Goal: Task Accomplishment & Management: Complete application form

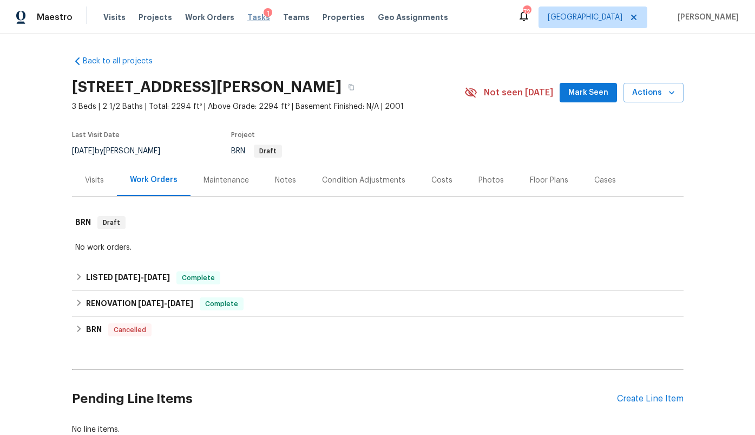
click at [247, 16] on span "Tasks" at bounding box center [258, 18] width 23 height 8
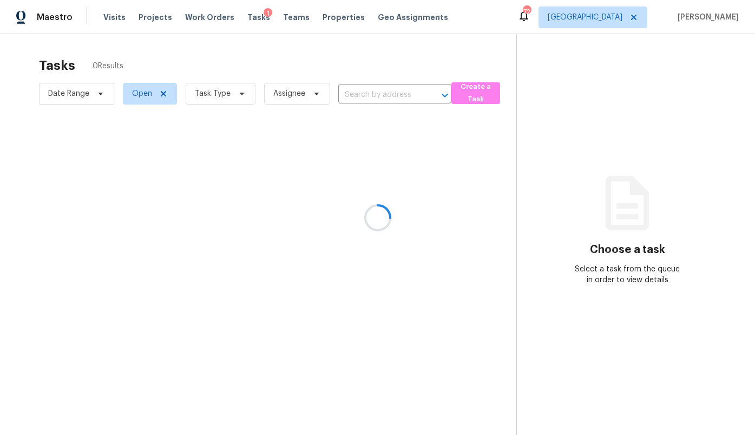
click at [608, 18] on div at bounding box center [377, 217] width 755 height 435
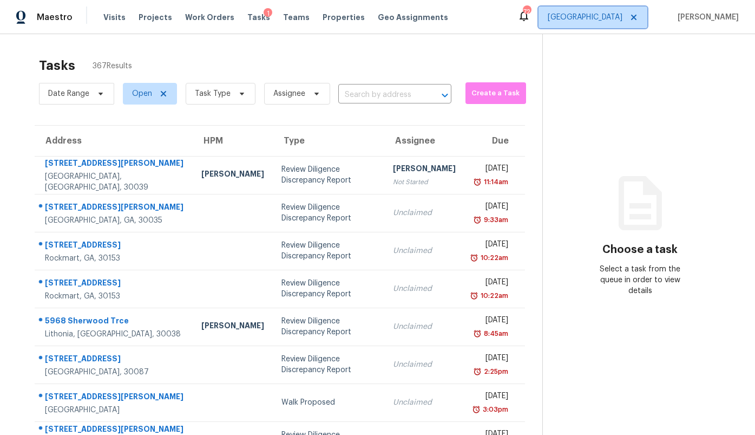
click at [617, 17] on span "[GEOGRAPHIC_DATA]" at bounding box center [585, 17] width 75 height 11
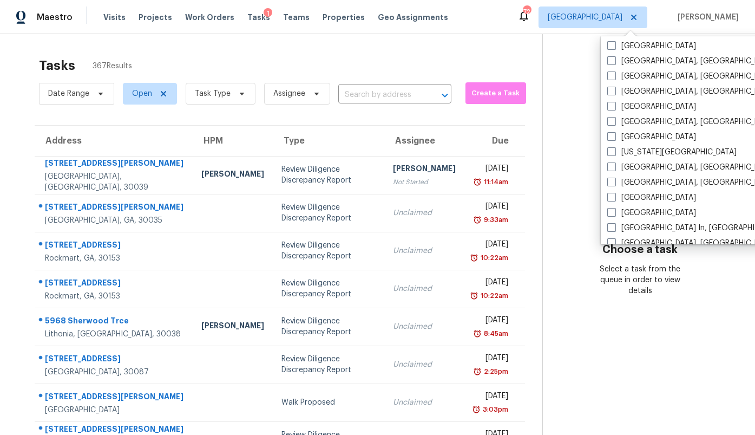
scroll to position [296, 0]
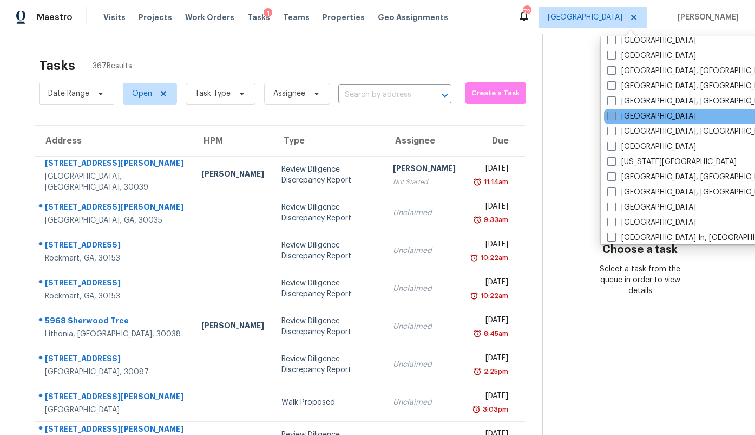
click at [638, 120] on label "[GEOGRAPHIC_DATA]" at bounding box center [652, 116] width 89 height 11
click at [615, 118] on input "[GEOGRAPHIC_DATA]" at bounding box center [611, 114] width 7 height 7
checkbox input "true"
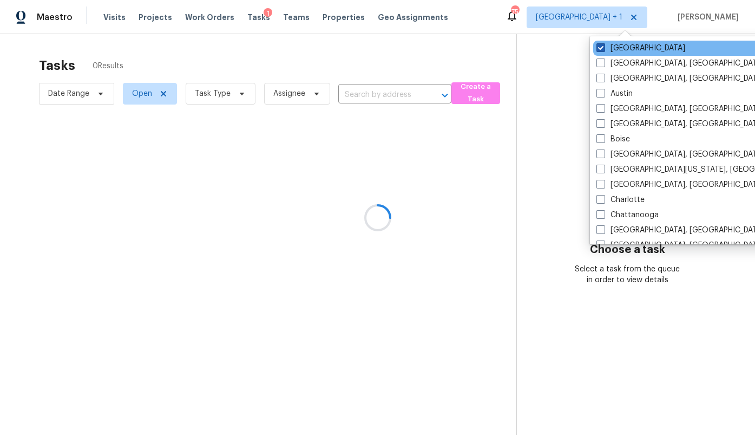
click at [615, 52] on label "[GEOGRAPHIC_DATA]" at bounding box center [641, 48] width 89 height 11
click at [604, 50] on input "[GEOGRAPHIC_DATA]" at bounding box center [600, 46] width 7 height 7
checkbox input "false"
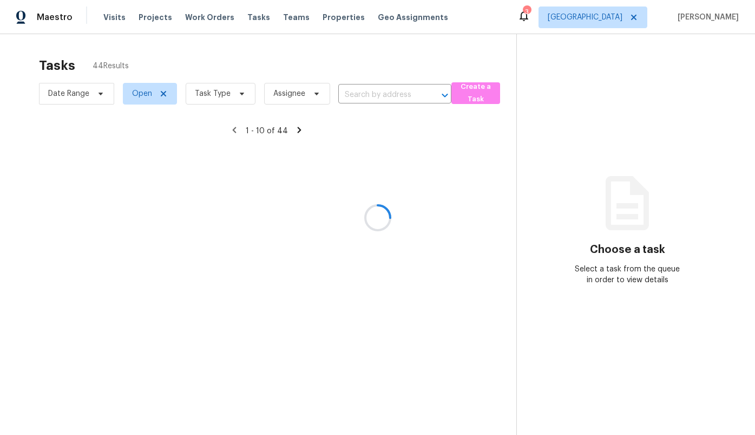
click at [403, 58] on div at bounding box center [377, 217] width 755 height 435
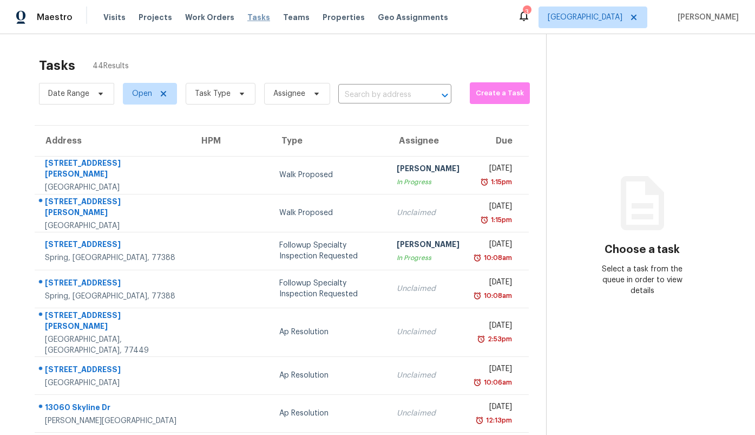
click at [247, 16] on span "Tasks" at bounding box center [258, 18] width 23 height 8
click at [138, 90] on span "Open" at bounding box center [142, 93] width 20 height 11
drag, startPoint x: 146, startPoint y: 146, endPoint x: 145, endPoint y: 160, distance: 13.5
click at [145, 160] on div "Open Closed Blocked" at bounding box center [151, 140] width 59 height 54
click at [145, 160] on label "Blocked" at bounding box center [150, 154] width 43 height 11
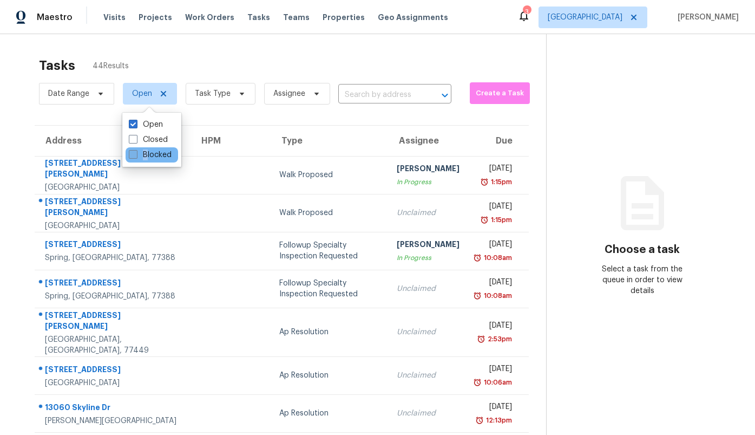
click at [136, 156] on input "Blocked" at bounding box center [132, 152] width 7 height 7
checkbox input "true"
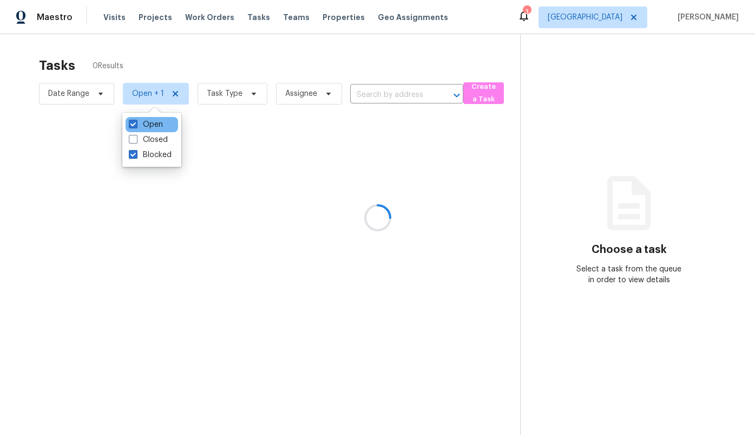
click at [146, 118] on div "Open" at bounding box center [152, 124] width 53 height 15
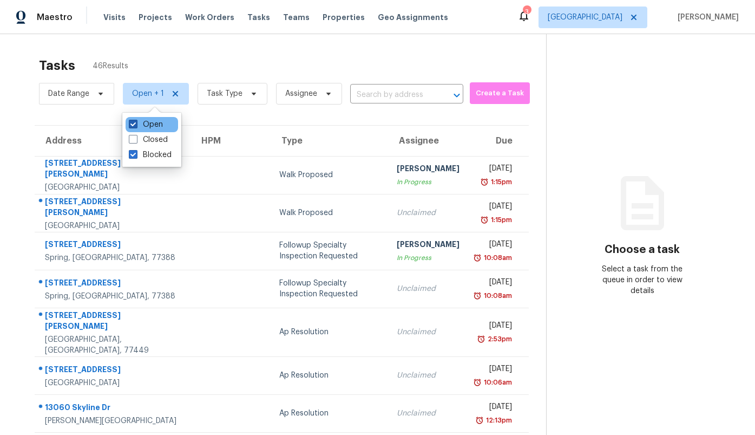
click at [148, 123] on label "Open" at bounding box center [146, 124] width 34 height 11
click at [136, 123] on input "Open" at bounding box center [132, 122] width 7 height 7
checkbox input "false"
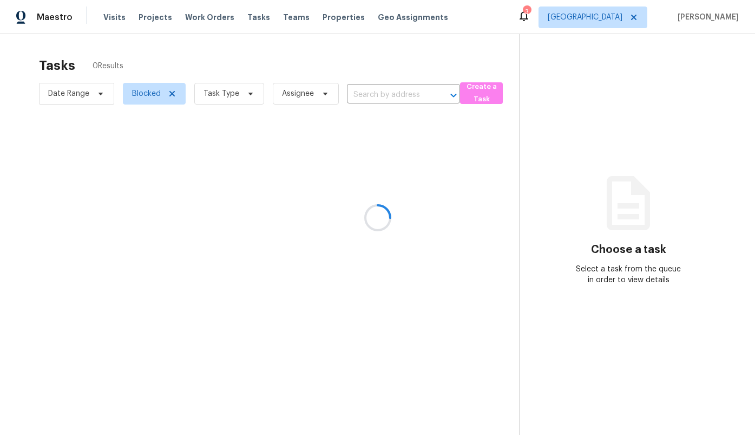
click at [382, 99] on div at bounding box center [377, 217] width 755 height 435
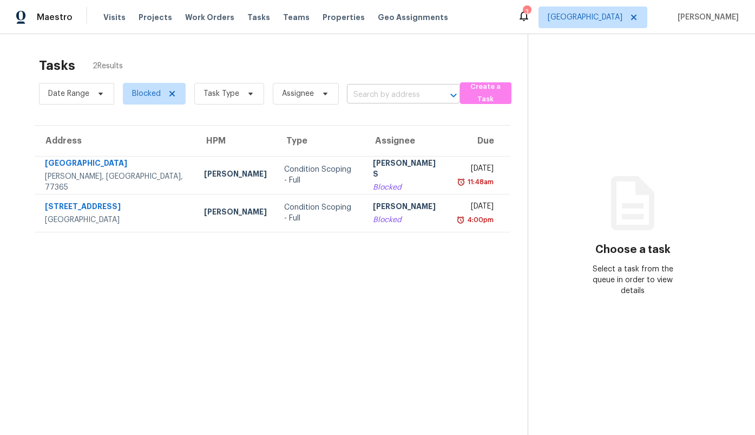
click at [377, 94] on input "text" at bounding box center [388, 95] width 83 height 17
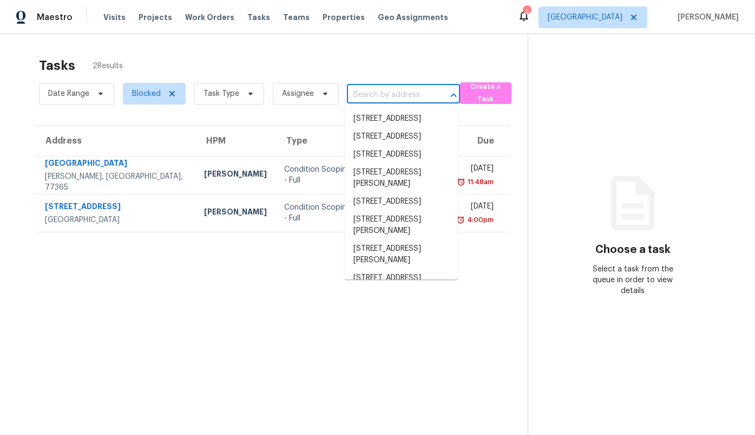
paste input "[STREET_ADDRESS][PERSON_NAME]"
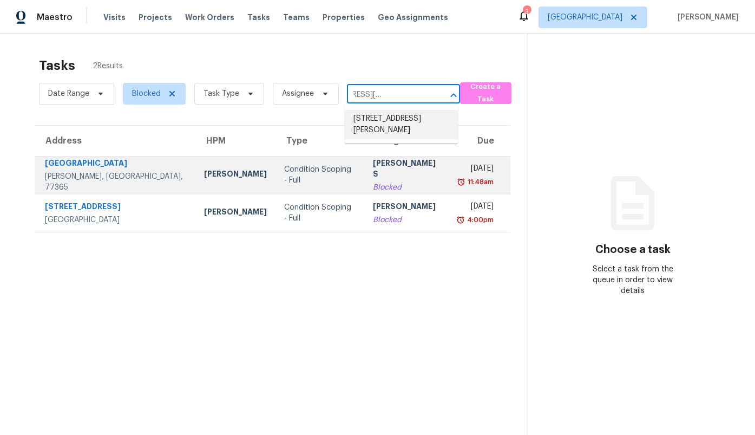
type input "[STREET_ADDRESS][PERSON_NAME]"
click at [284, 174] on div "Condition Scoping - Full" at bounding box center [320, 175] width 72 height 22
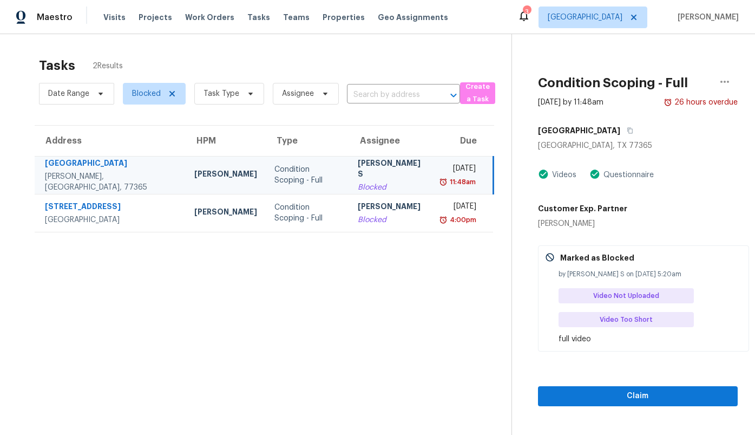
scroll to position [34, 0]
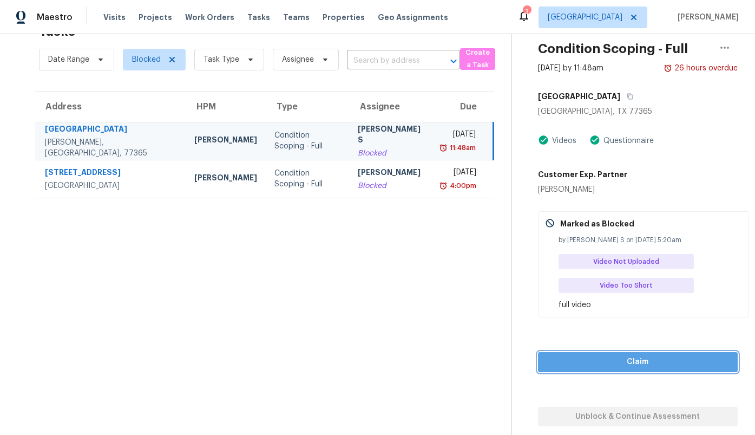
click at [609, 360] on span "Claim" at bounding box center [638, 362] width 183 height 14
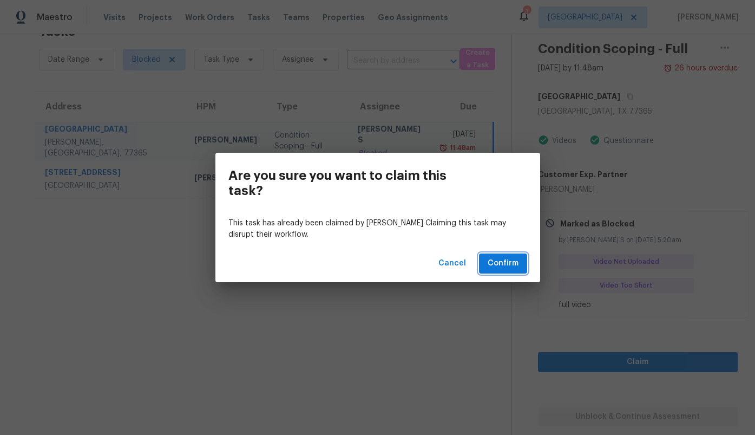
click at [504, 268] on span "Confirm" at bounding box center [503, 264] width 31 height 14
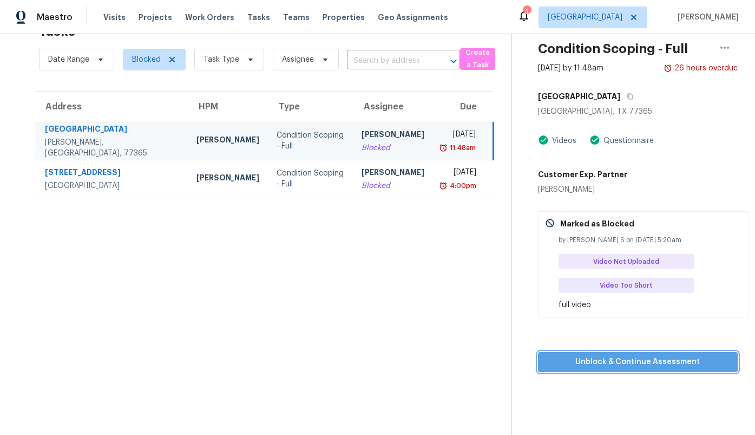
click at [623, 354] on button "Unblock & Continue Assessment" at bounding box center [638, 362] width 200 height 20
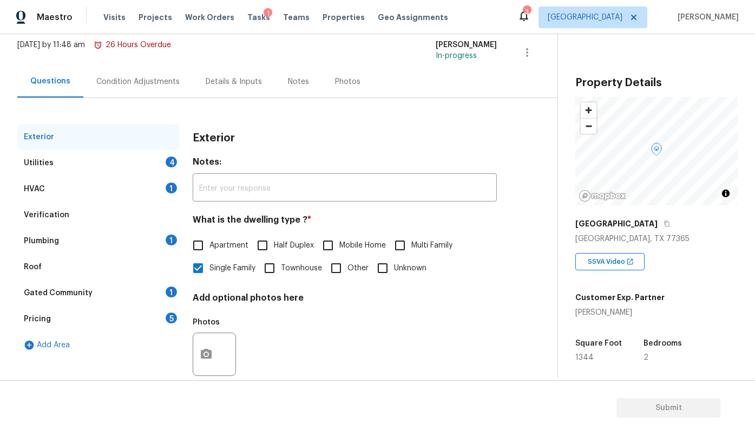
scroll to position [87, 0]
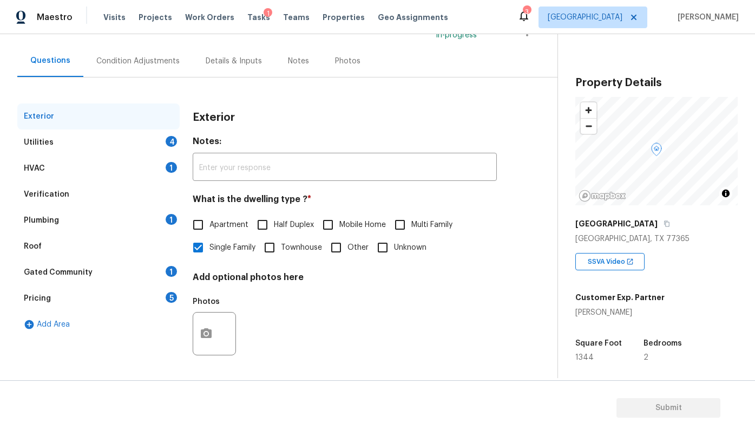
click at [81, 145] on div "Utilities 4" at bounding box center [98, 142] width 162 height 26
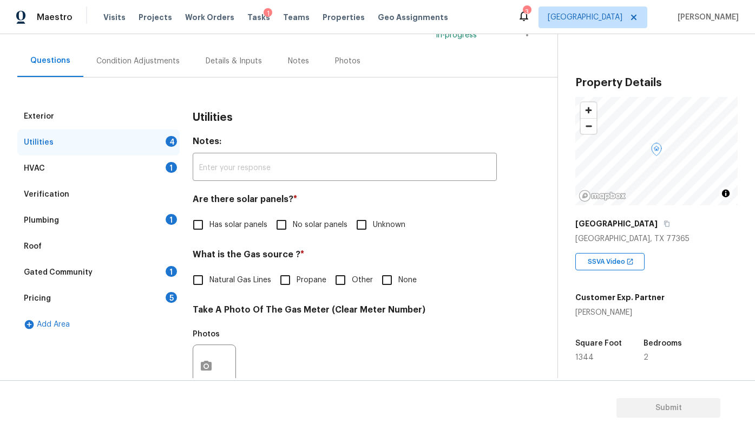
click at [316, 225] on span "No solar panels" at bounding box center [320, 224] width 55 height 11
click at [293, 225] on input "No solar panels" at bounding box center [281, 224] width 23 height 23
checkbox input "true"
click at [349, 283] on input "Other" at bounding box center [340, 280] width 23 height 23
checkbox input "true"
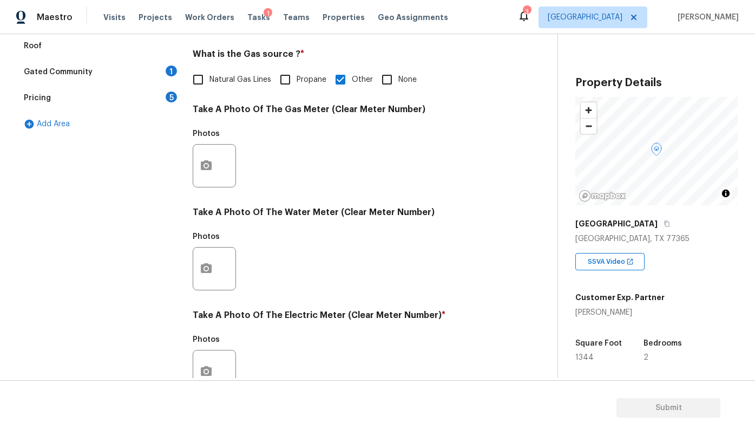
scroll to position [380, 0]
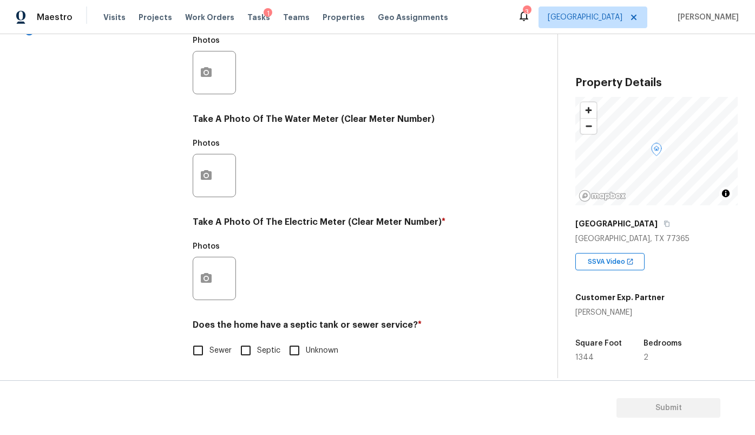
click at [219, 270] on div at bounding box center [214, 278] width 43 height 43
click at [217, 280] on button "button" at bounding box center [206, 278] width 26 height 42
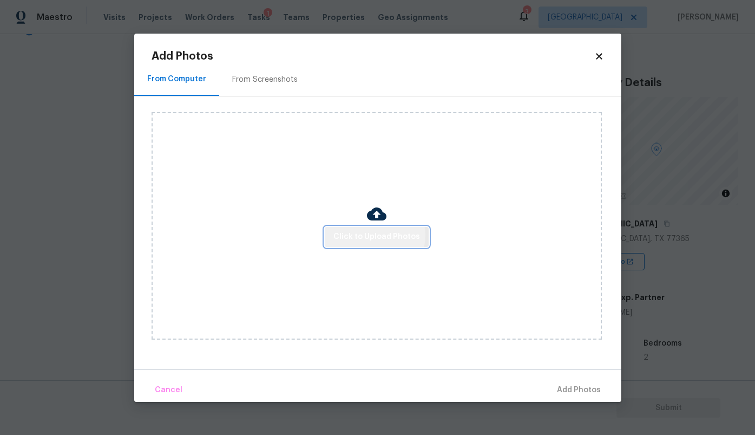
click at [375, 235] on span "Click to Upload Photos" at bounding box center [377, 237] width 87 height 14
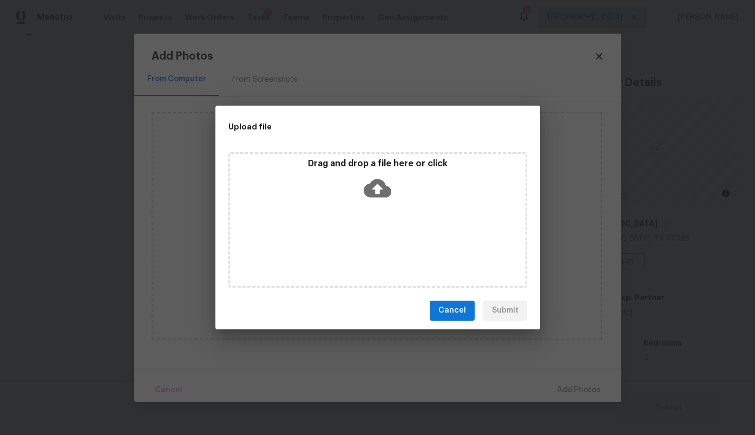
click at [375, 188] on icon at bounding box center [378, 188] width 28 height 28
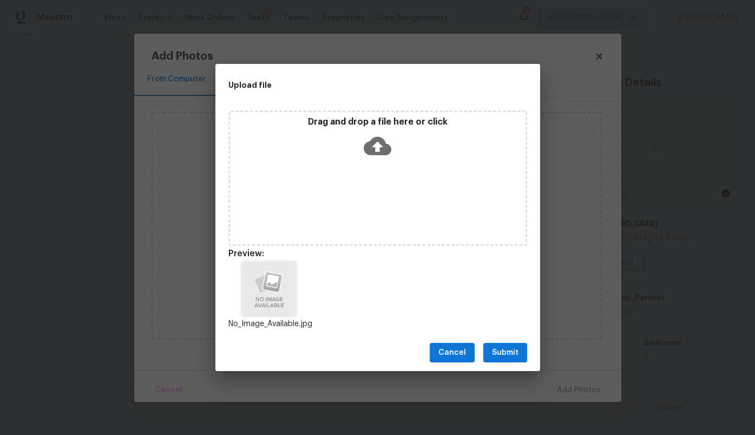
click at [503, 358] on span "Submit" at bounding box center [505, 353] width 27 height 14
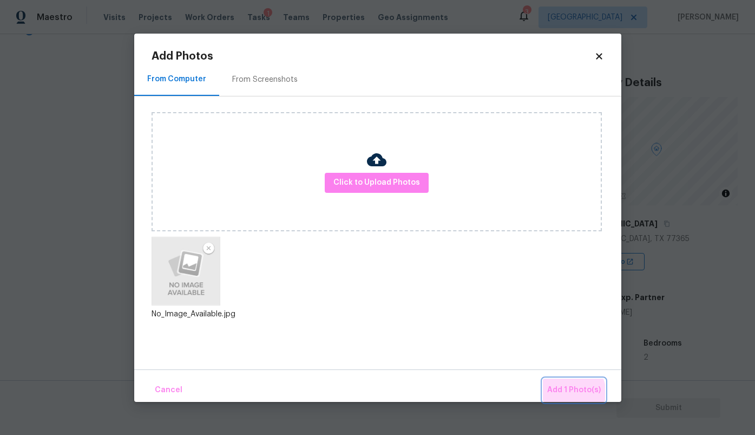
click at [565, 394] on span "Add 1 Photo(s)" at bounding box center [574, 390] width 54 height 14
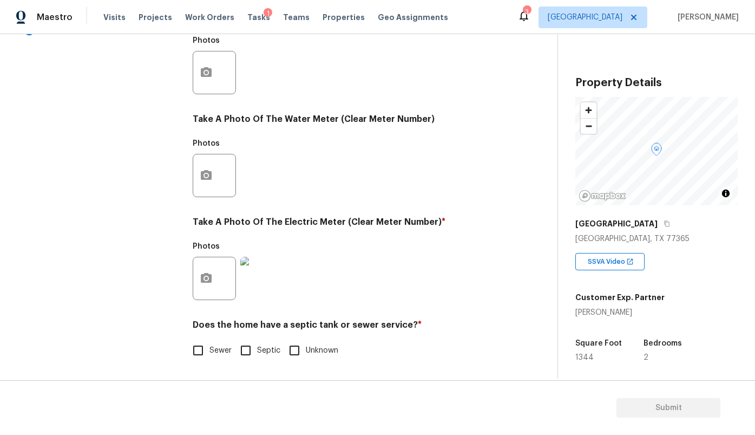
click at [313, 355] on span "Unknown" at bounding box center [322, 350] width 32 height 11
click at [306, 355] on input "Unknown" at bounding box center [294, 350] width 23 height 23
checkbox input "true"
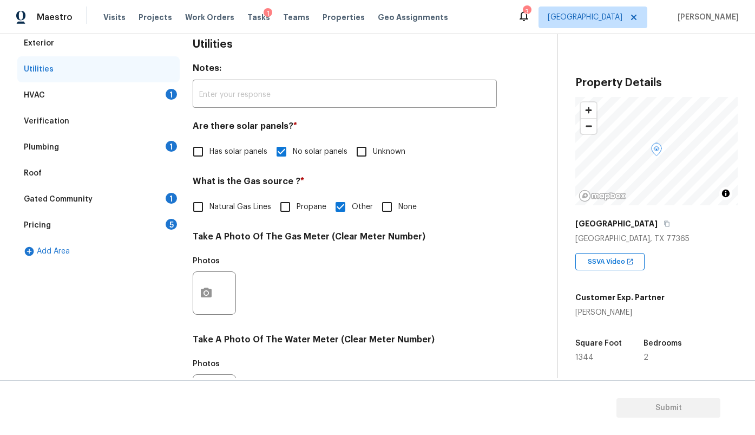
click at [126, 100] on div "HVAC 1" at bounding box center [98, 95] width 162 height 26
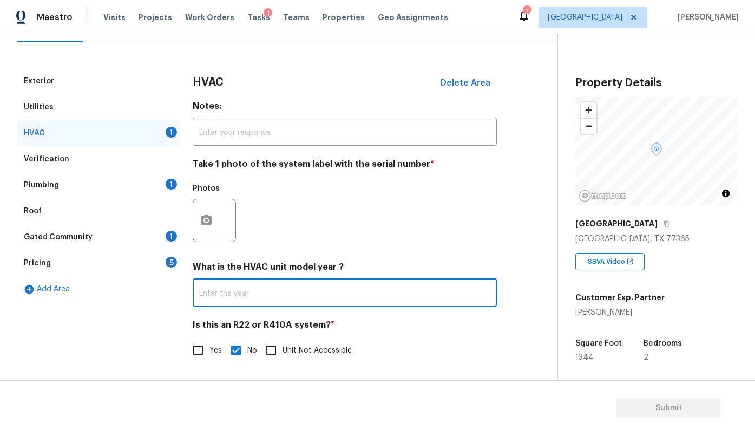
click at [251, 289] on input "text" at bounding box center [345, 293] width 304 height 25
type input "2000"
click at [295, 185] on div "Photos" at bounding box center [345, 213] width 304 height 70
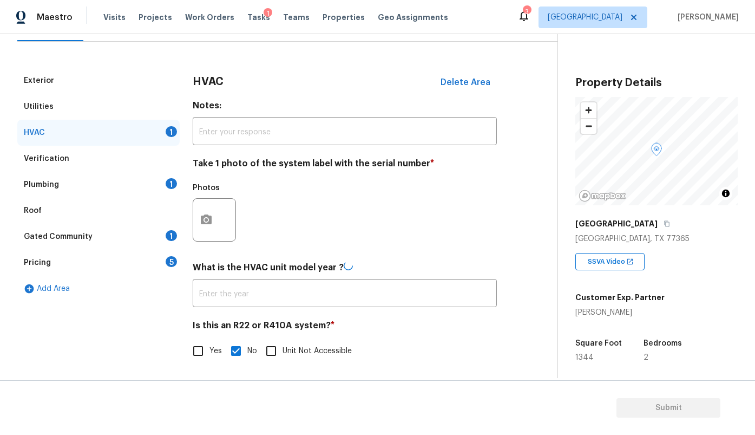
type input "2000"
click at [212, 227] on button "button" at bounding box center [206, 220] width 26 height 42
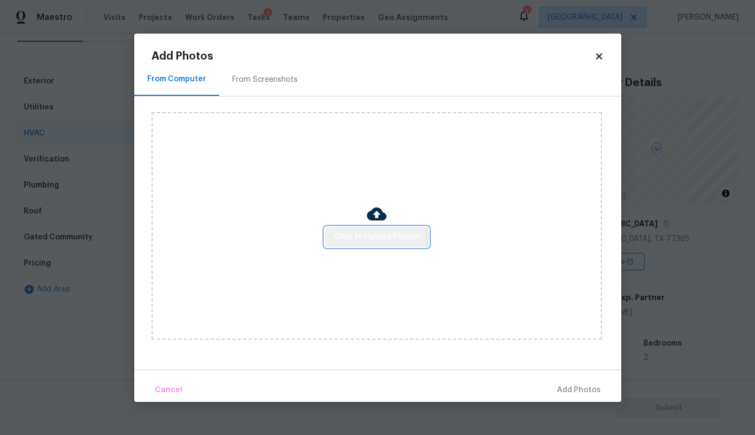
click at [368, 242] on span "Click to Upload Photos" at bounding box center [377, 237] width 87 height 14
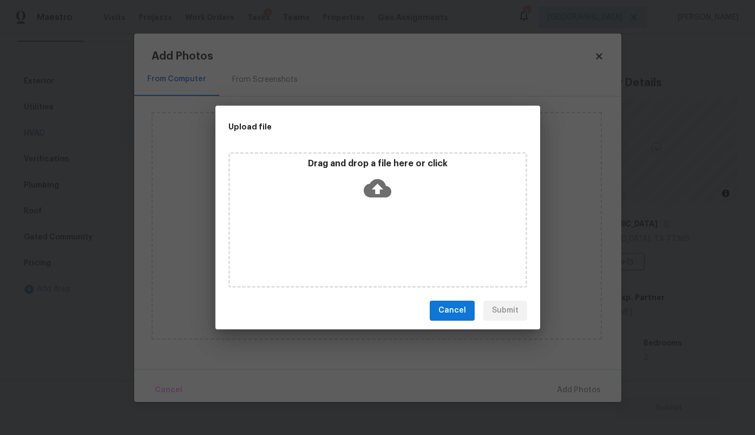
click at [383, 193] on icon at bounding box center [378, 188] width 28 height 18
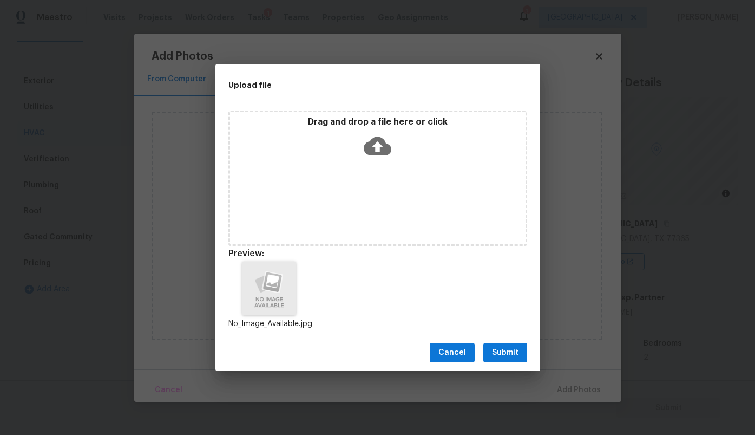
click at [511, 341] on div "Cancel Submit" at bounding box center [378, 352] width 325 height 37
click at [511, 355] on span "Submit" at bounding box center [505, 353] width 27 height 14
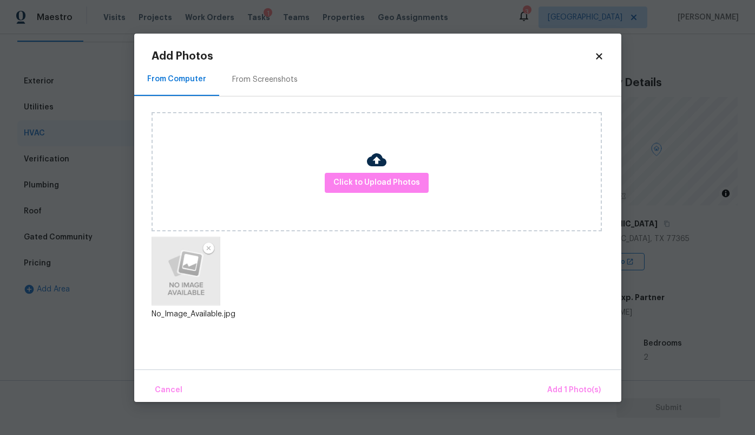
click at [568, 377] on div "Cancel Add 1 Photo(s)" at bounding box center [377, 385] width 487 height 32
click at [570, 389] on span "Add 1 Photo(s)" at bounding box center [574, 390] width 54 height 14
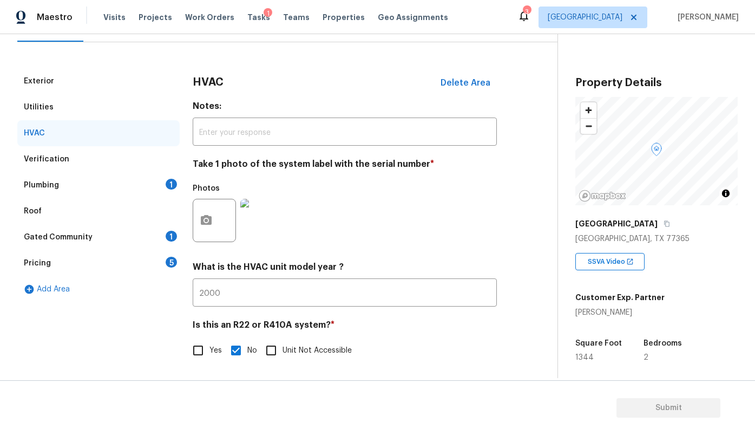
click at [59, 161] on div "Verification" at bounding box center [46, 159] width 45 height 11
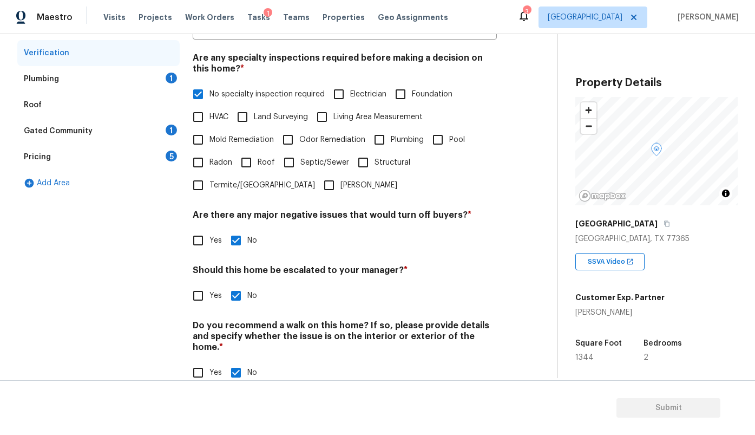
scroll to position [239, 0]
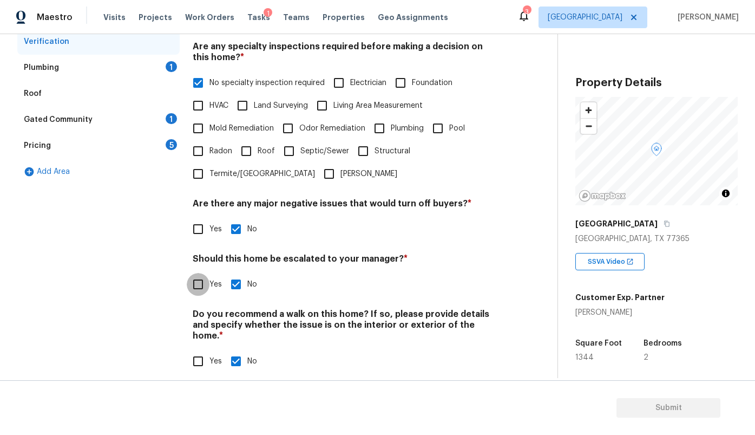
click at [201, 287] on input "Yes" at bounding box center [198, 284] width 23 height 23
checkbox input "true"
checkbox input "false"
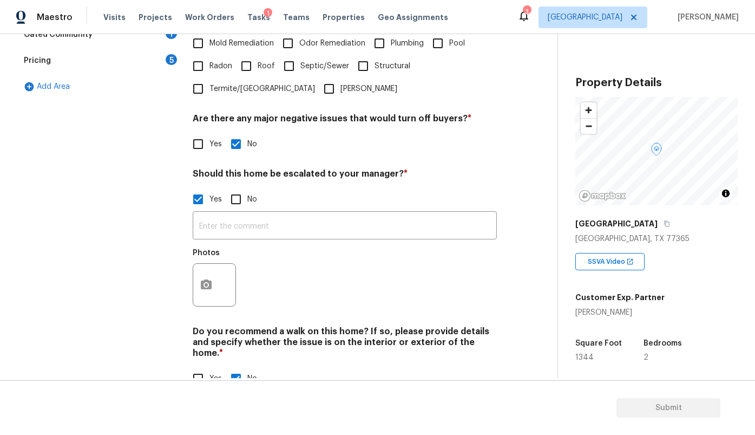
scroll to position [342, 0]
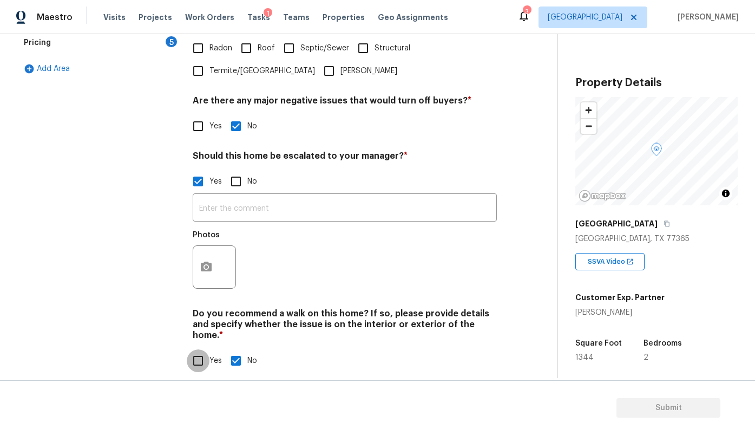
click at [200, 349] on input "Yes" at bounding box center [198, 360] width 23 height 23
checkbox input "true"
checkbox input "false"
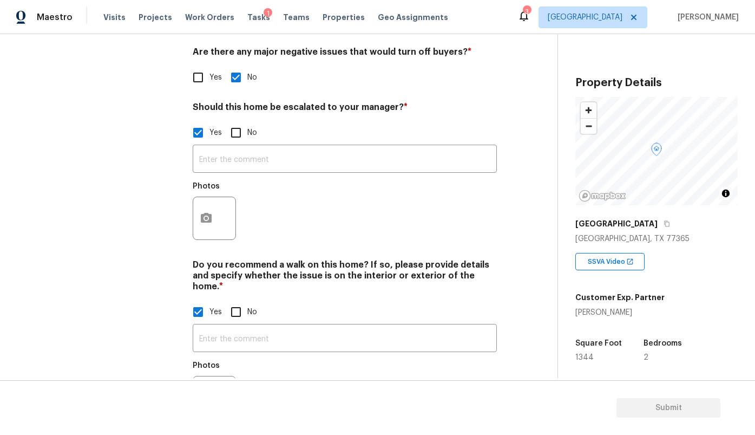
scroll to position [422, 0]
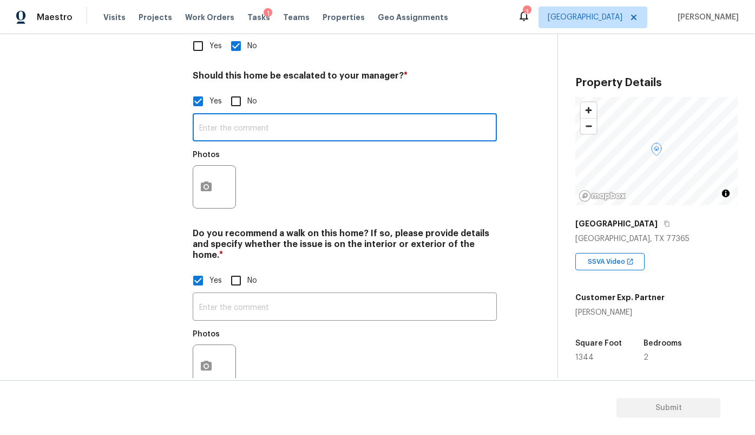
click at [229, 131] on input "text" at bounding box center [345, 128] width 304 height 25
type input "Y"
click at [280, 128] on input "Agent is not able to acess home to get video." at bounding box center [345, 128] width 304 height 25
type input "Agent is not able to access home to get video."
click at [238, 295] on input "text" at bounding box center [345, 307] width 304 height 25
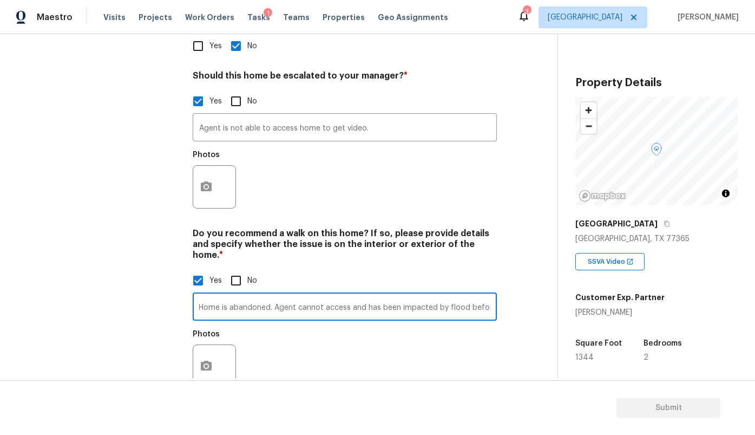
scroll to position [0, 152]
type input "Home will need to be demo'ed per agent. Home is abandoned. Agent cannot access …"
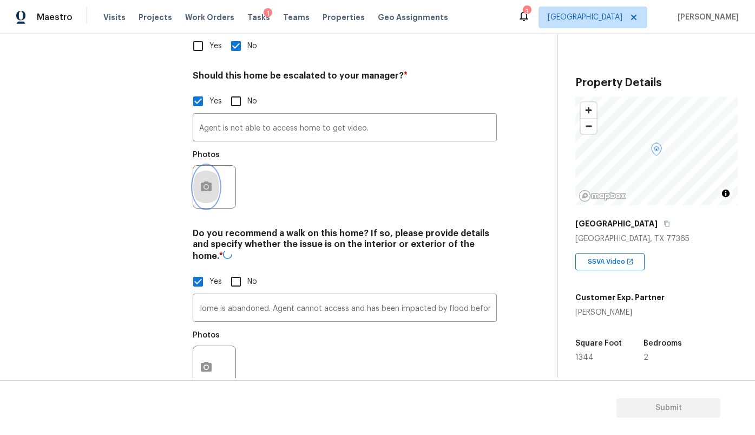
scroll to position [0, 0]
click at [209, 187] on icon "button" at bounding box center [206, 186] width 11 height 10
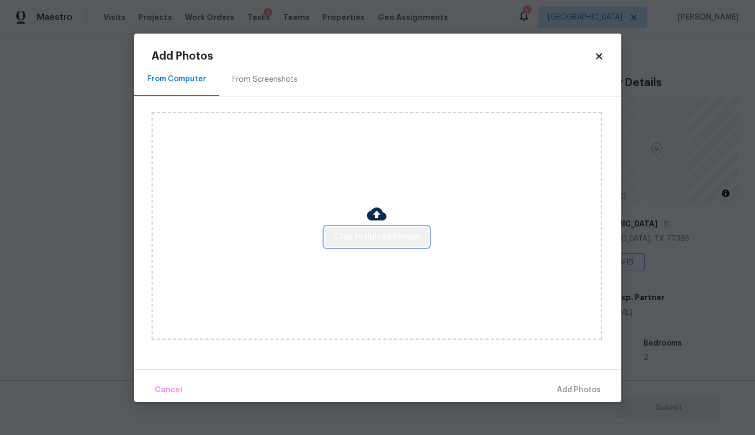
click at [388, 229] on button "Click to Upload Photos" at bounding box center [377, 237] width 104 height 20
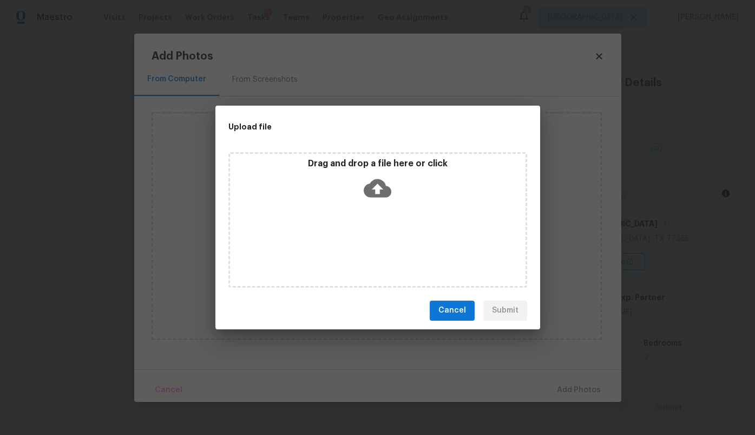
click at [371, 178] on icon at bounding box center [378, 188] width 28 height 28
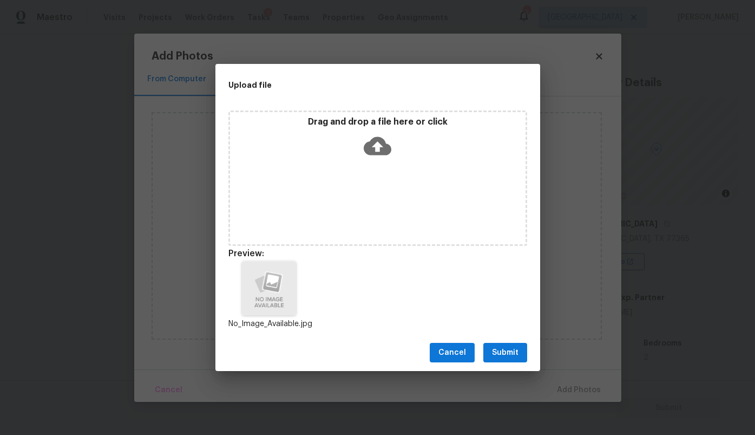
click at [507, 351] on span "Submit" at bounding box center [505, 353] width 27 height 14
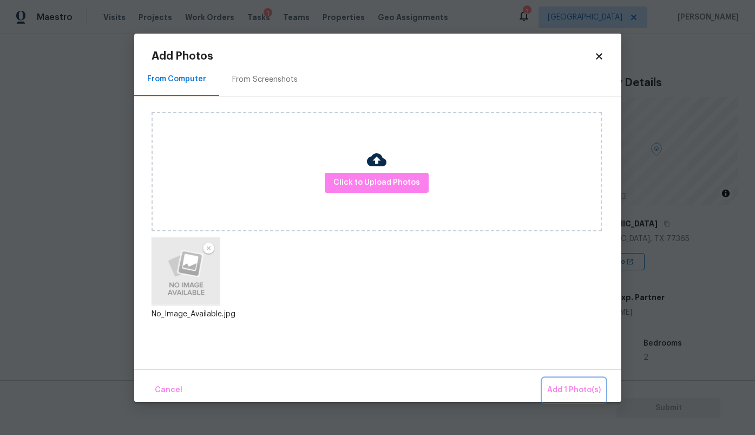
click at [568, 383] on span "Add 1 Photo(s)" at bounding box center [574, 390] width 54 height 14
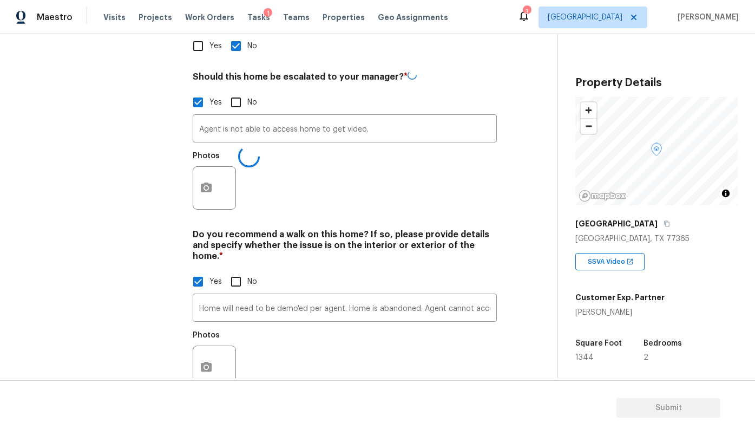
click at [220, 353] on div at bounding box center [214, 366] width 43 height 43
click at [212, 360] on icon "button" at bounding box center [206, 366] width 13 height 13
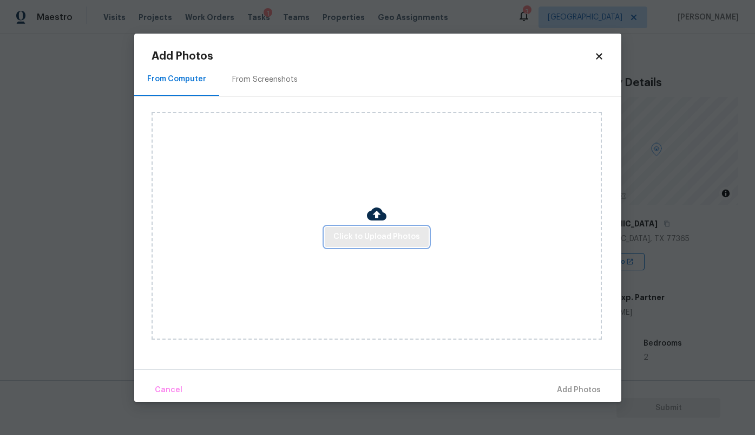
click at [359, 239] on span "Click to Upload Photos" at bounding box center [377, 237] width 87 height 14
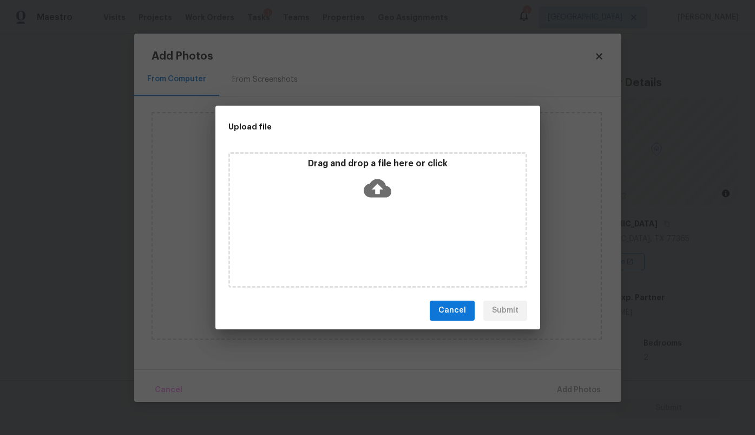
click at [387, 191] on icon at bounding box center [378, 188] width 28 height 18
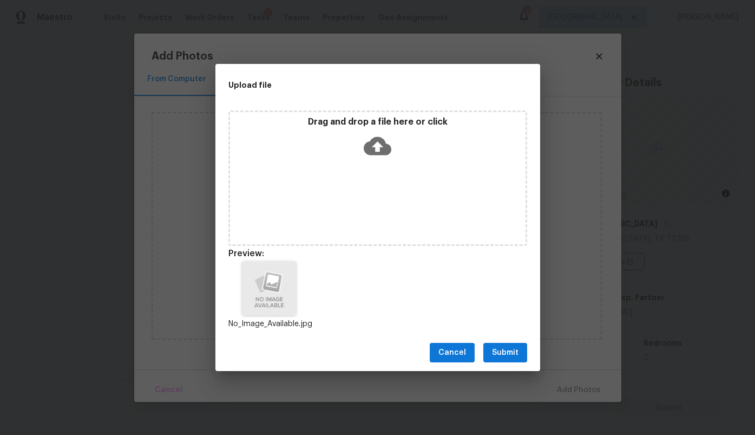
click at [505, 352] on span "Submit" at bounding box center [505, 353] width 27 height 14
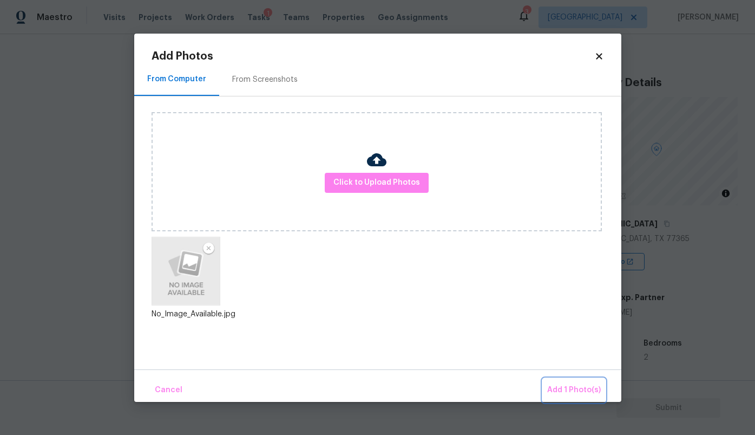
click at [575, 383] on span "Add 1 Photo(s)" at bounding box center [574, 390] width 54 height 14
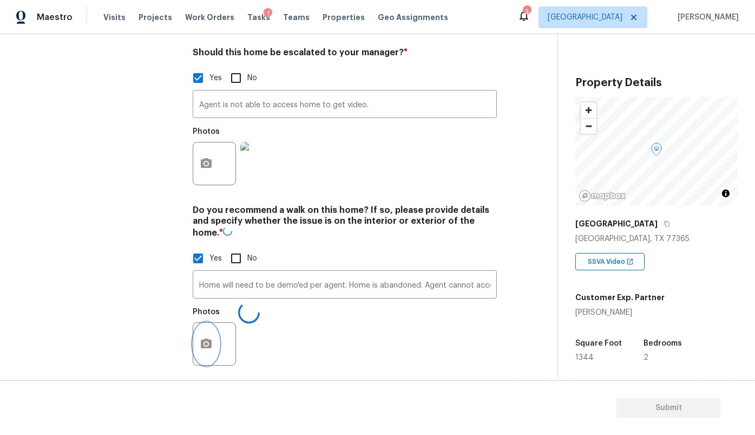
scroll to position [445, 0]
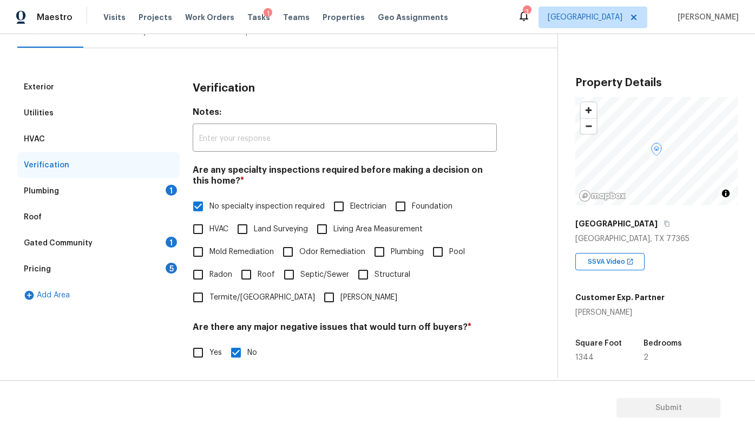
click at [131, 188] on div "Plumbing 1" at bounding box center [98, 191] width 162 height 26
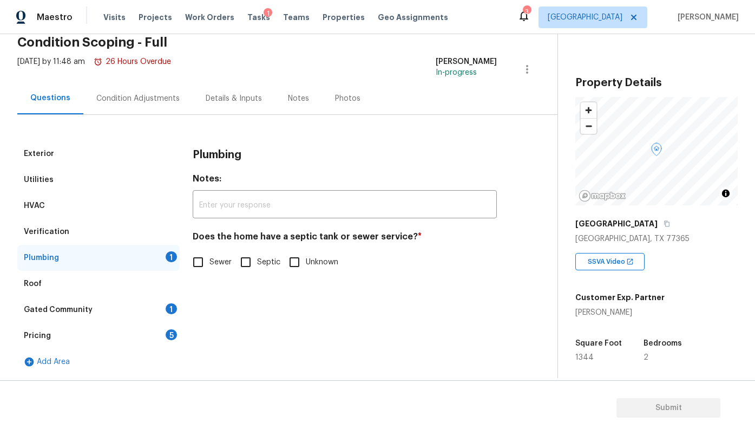
click at [296, 263] on input "Unknown" at bounding box center [294, 262] width 23 height 23
checkbox input "true"
click at [99, 305] on div "Gated Community 1" at bounding box center [98, 310] width 162 height 26
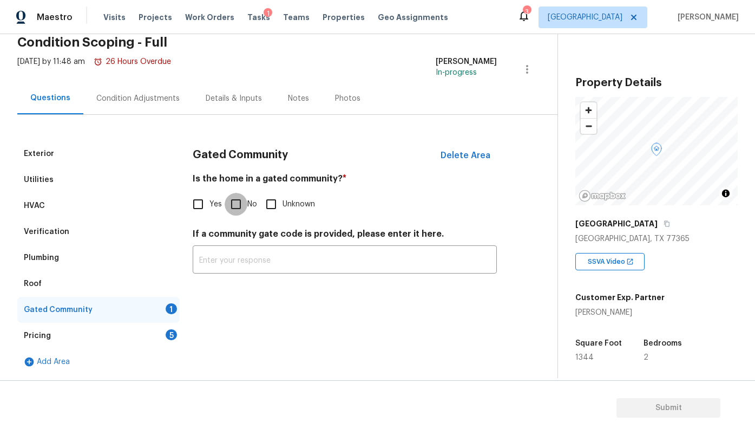
click at [239, 207] on input "No" at bounding box center [236, 204] width 23 height 23
checkbox input "true"
click at [141, 334] on div "Pricing 5" at bounding box center [98, 336] width 162 height 26
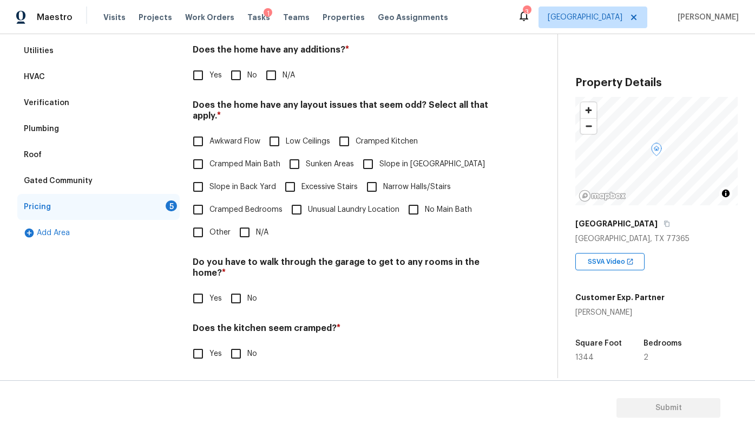
scroll to position [175, 0]
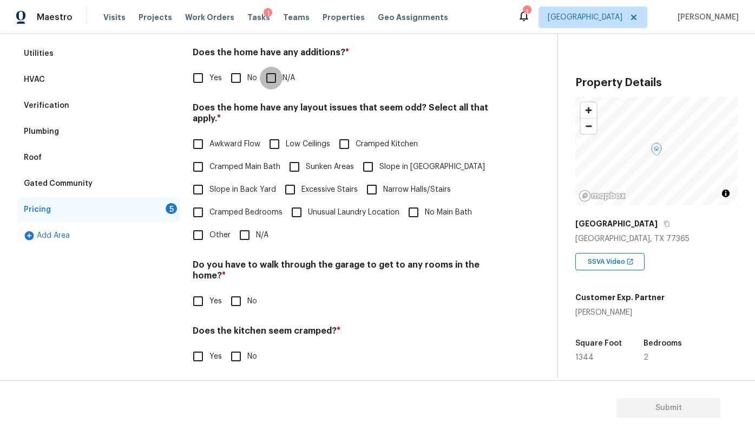
click at [282, 77] on input "N/A" at bounding box center [271, 78] width 23 height 23
checkbox input "true"
click at [244, 232] on input "N/A" at bounding box center [244, 235] width 23 height 23
checkbox input "true"
click at [235, 298] on input "No" at bounding box center [236, 301] width 23 height 23
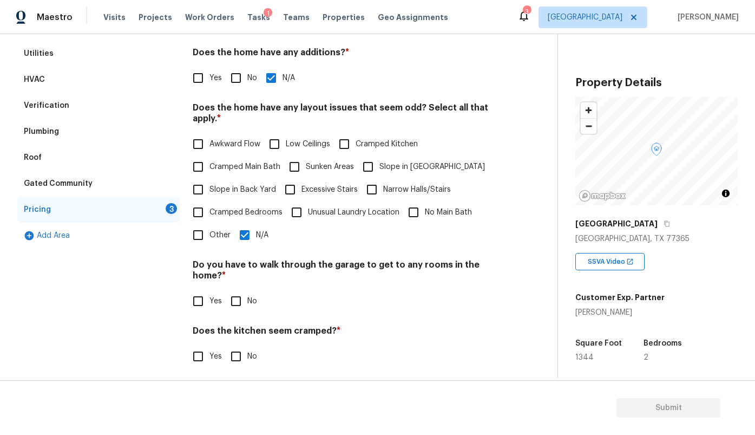
checkbox input "true"
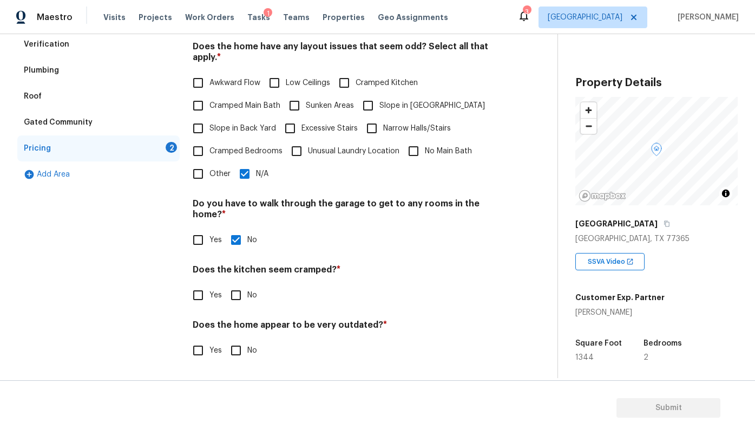
click at [235, 288] on input "No" at bounding box center [236, 295] width 23 height 23
checkbox input "true"
click at [198, 347] on input "Yes" at bounding box center [198, 350] width 23 height 23
checkbox input "true"
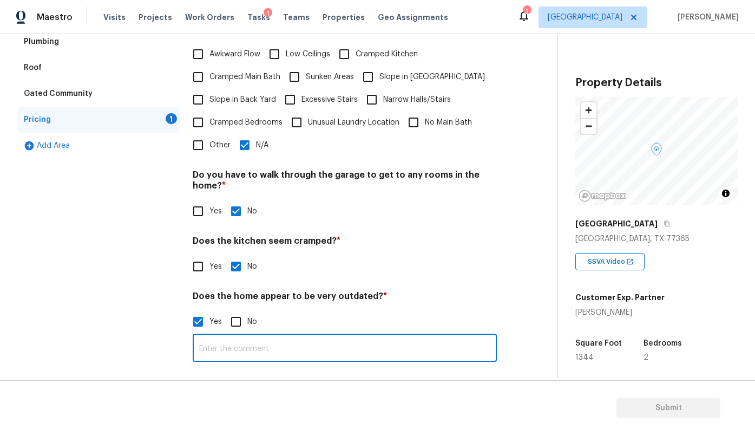
click at [239, 357] on input "text" at bounding box center [345, 348] width 304 height 25
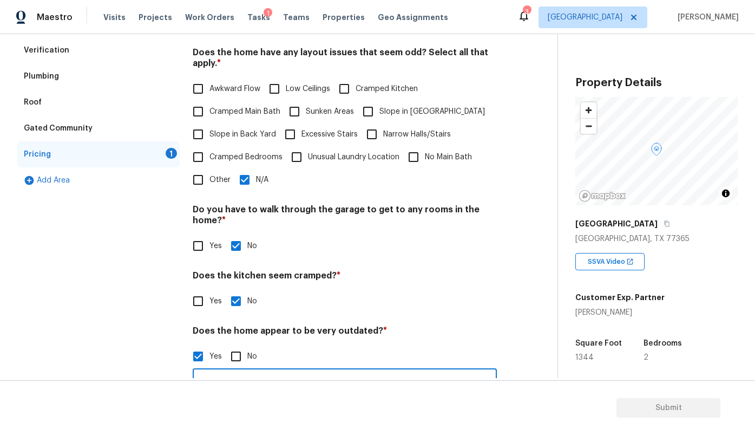
scroll to position [230, 0]
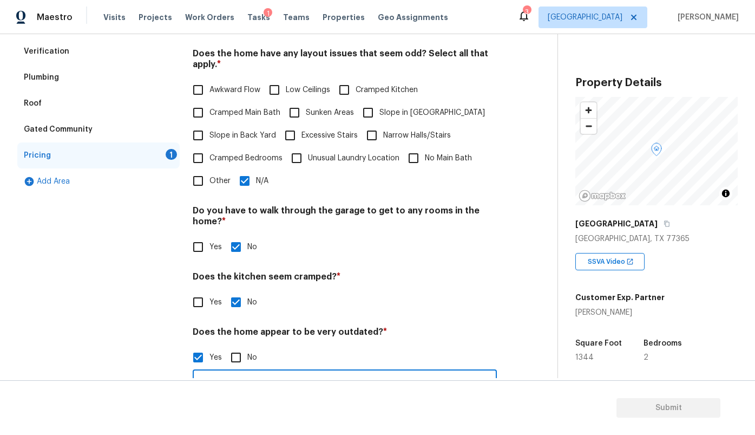
type input "Cannot access home- walk"
click at [383, 271] on h4 "Does the kitchen seem cramped? *" at bounding box center [345, 278] width 304 height 15
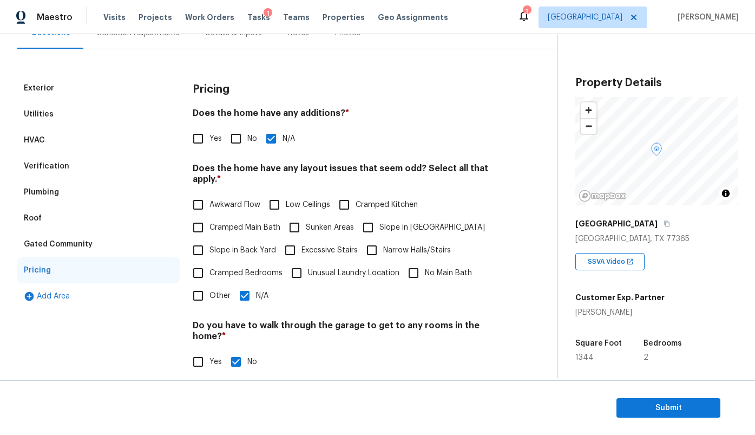
scroll to position [0, 0]
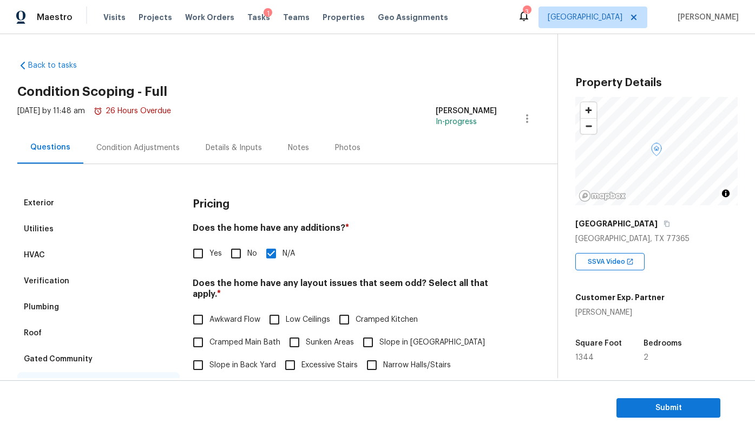
click at [141, 147] on div "Condition Adjustments" at bounding box center [137, 147] width 83 height 11
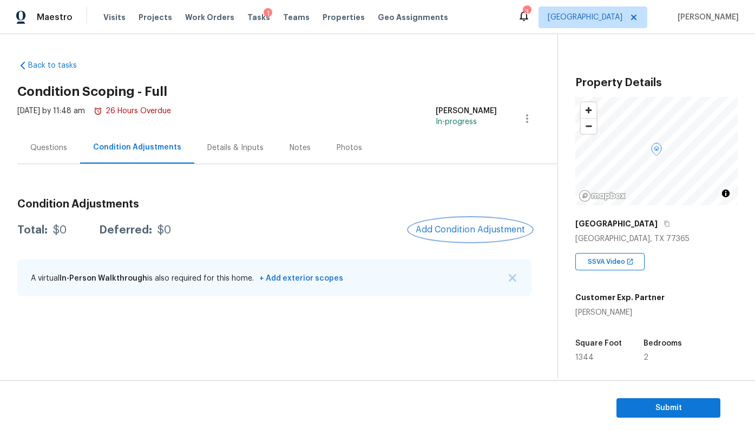
click at [496, 225] on span "Add Condition Adjustment" at bounding box center [470, 230] width 109 height 10
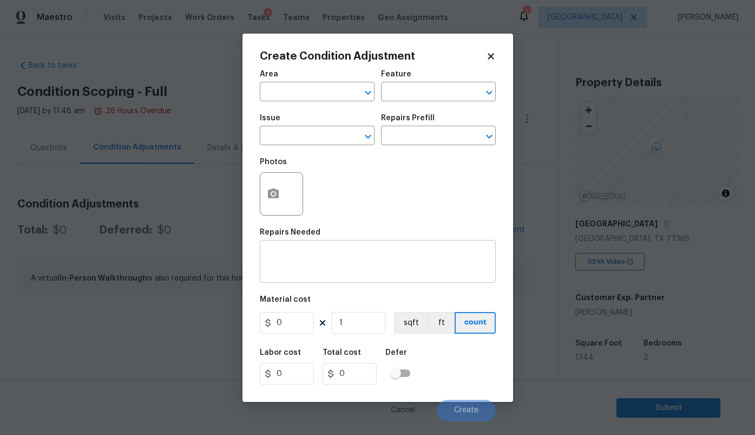
click at [297, 256] on textarea at bounding box center [377, 262] width 223 height 23
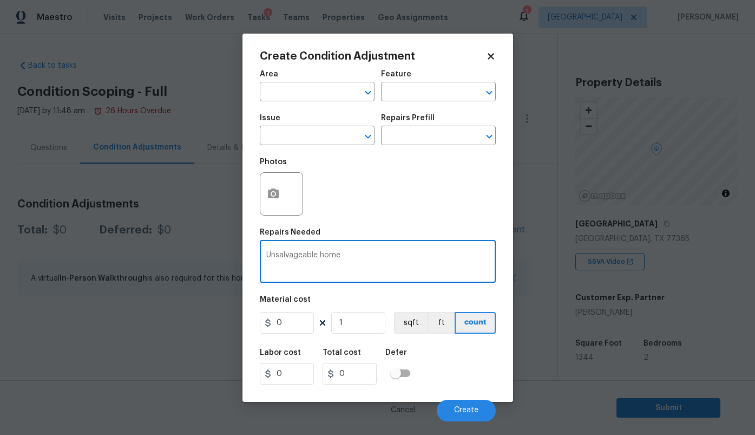
type textarea "Unsalvageable home"
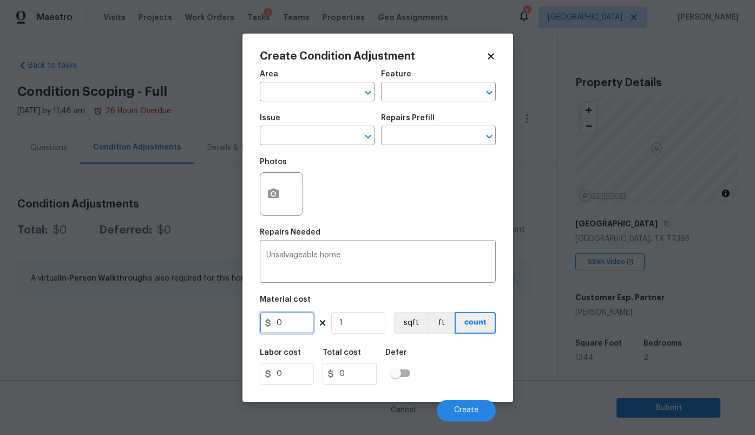
drag, startPoint x: 306, startPoint y: 329, endPoint x: 175, endPoint y: 306, distance: 133.5
click at [177, 306] on div "Create Condition Adjustment Area ​ Feature ​ Issue ​ Repairs Prefill ​ Photos R…" at bounding box center [377, 217] width 755 height 435
type input "250000"
click at [362, 205] on div "Photos" at bounding box center [378, 187] width 236 height 70
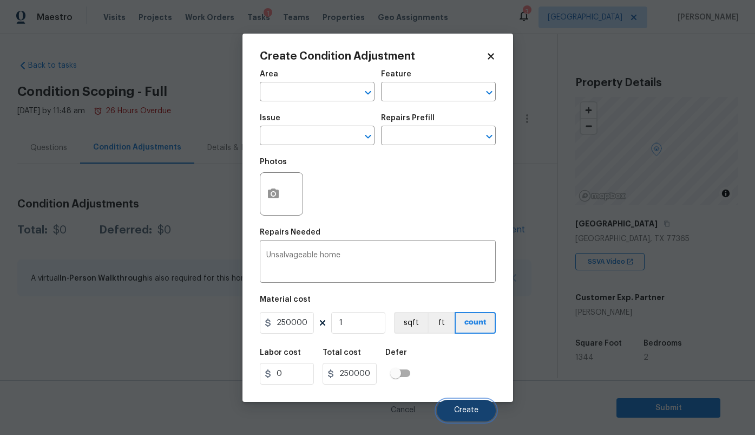
click at [470, 414] on span "Create" at bounding box center [466, 410] width 24 height 8
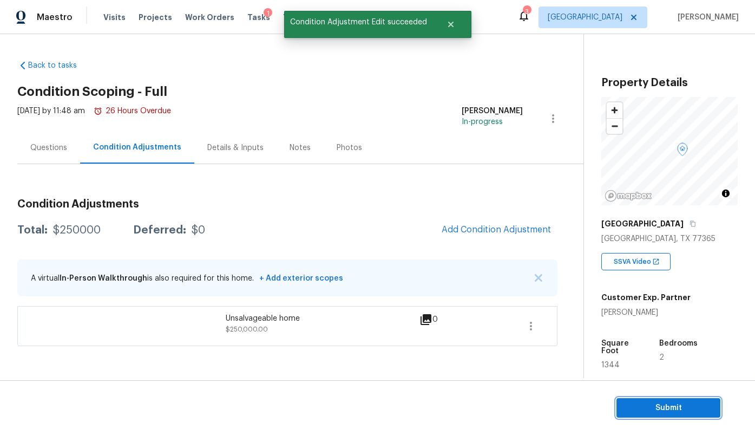
click at [652, 409] on span "Submit" at bounding box center [668, 408] width 87 height 14
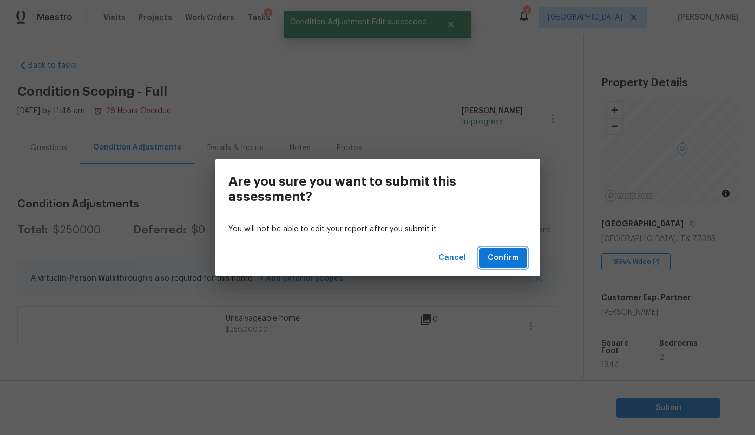
click at [510, 255] on span "Confirm" at bounding box center [503, 258] width 31 height 14
